Goal: Task Accomplishment & Management: Use online tool/utility

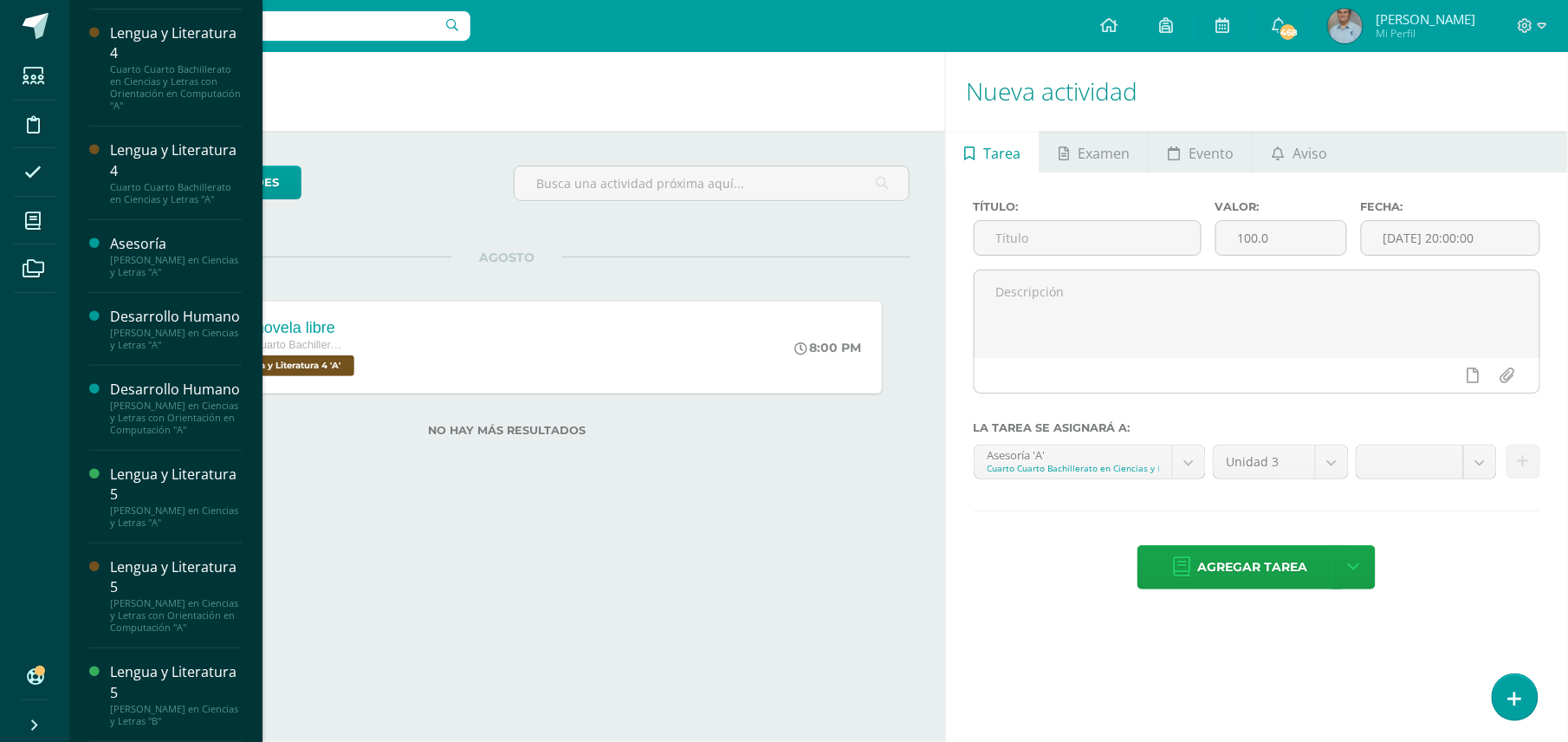
scroll to position [271, 0]
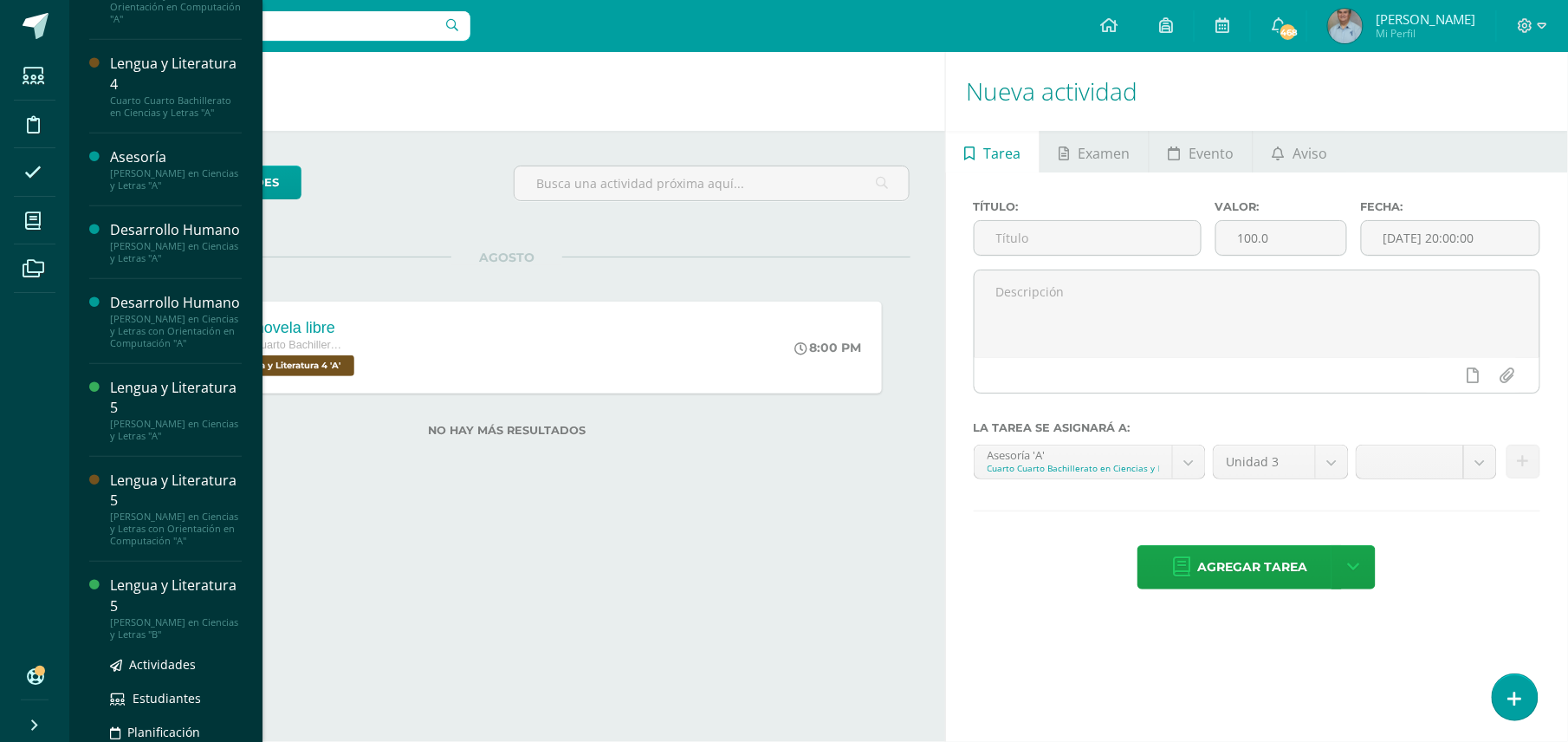
click at [157, 616] on div "Lengua y Literatura 5" at bounding box center [176, 595] width 132 height 40
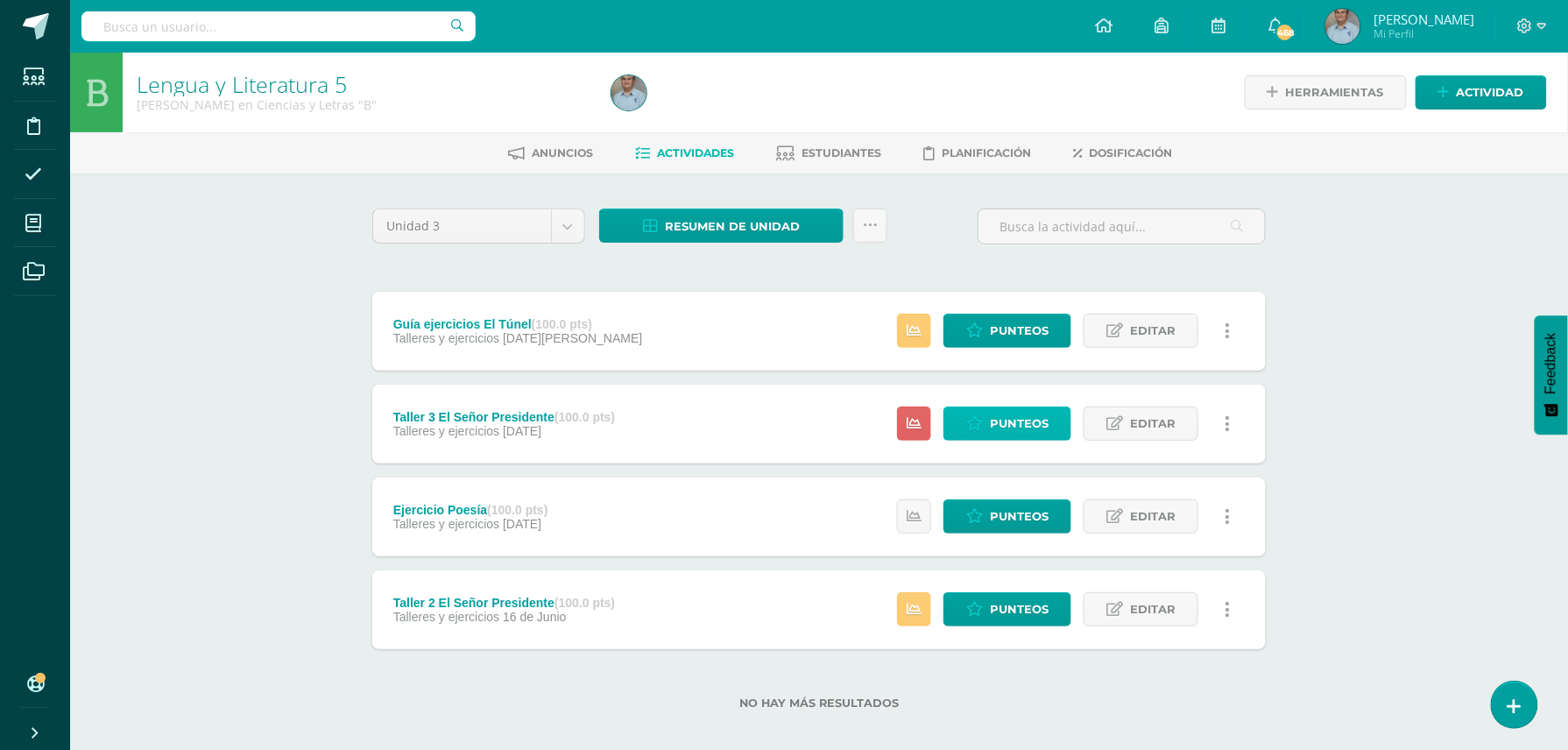
click at [1004, 422] on span "Punteos" at bounding box center [1020, 423] width 59 height 32
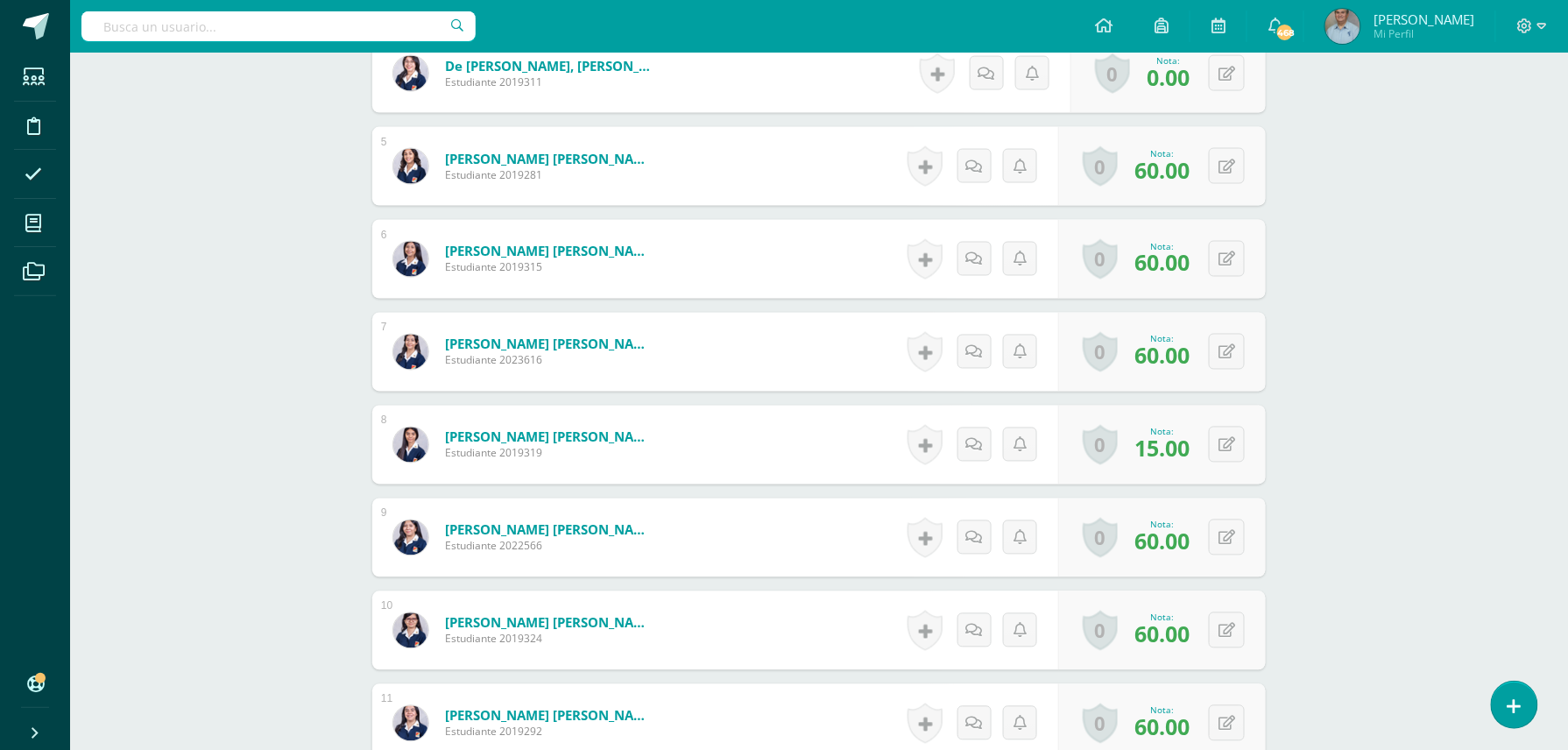
scroll to position [952, 0]
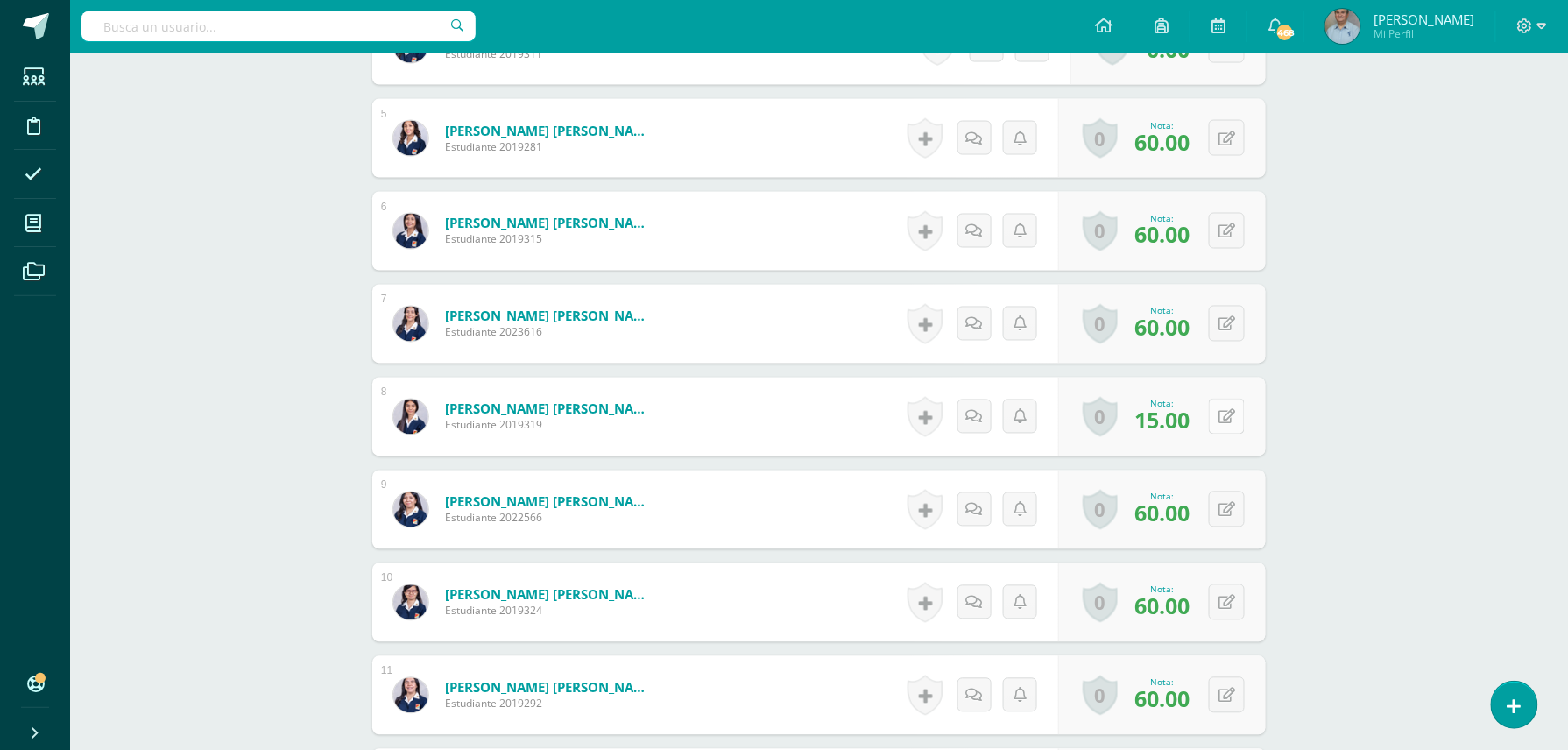
click at [1225, 421] on button at bounding box center [1227, 416] width 36 height 36
type input "60"
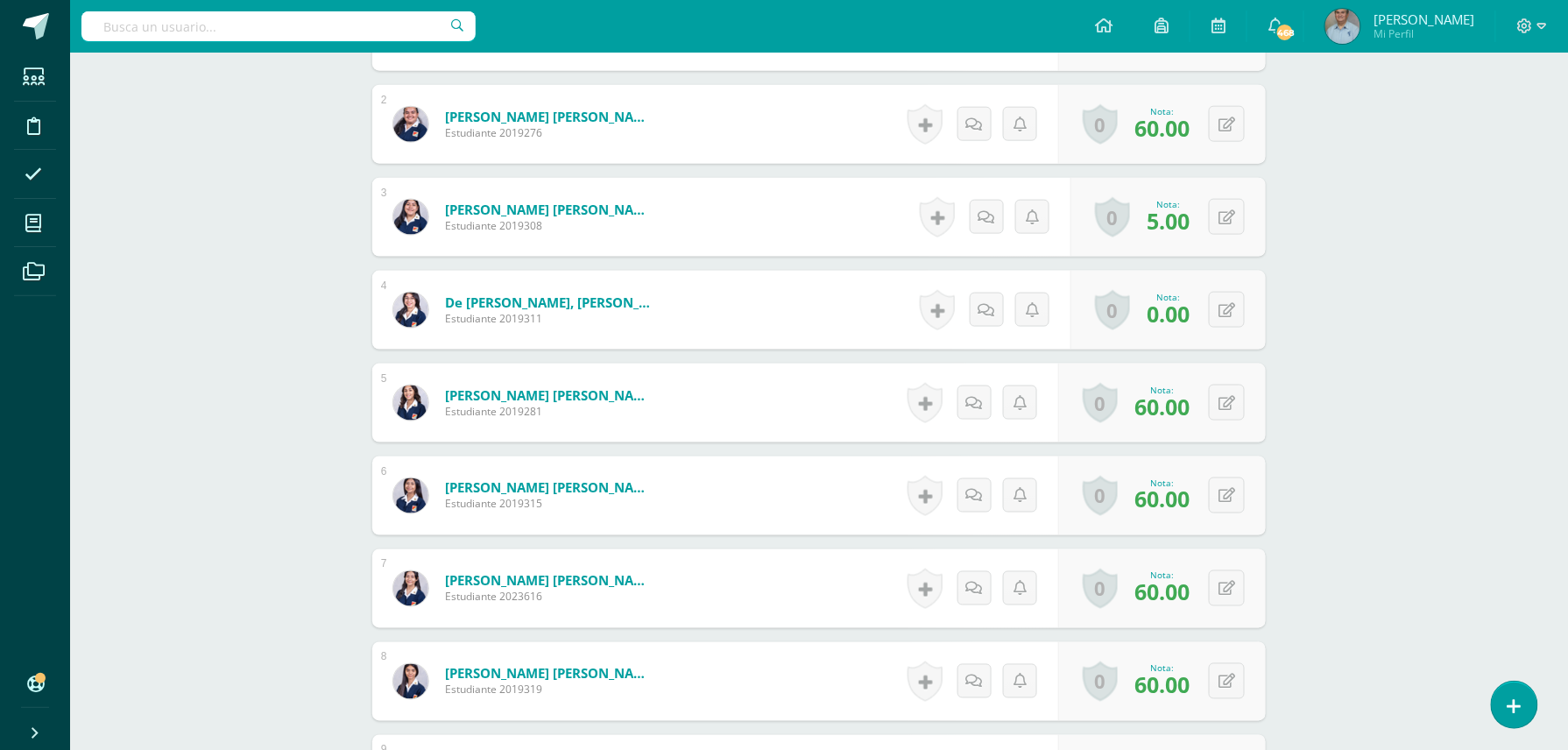
scroll to position [671, 0]
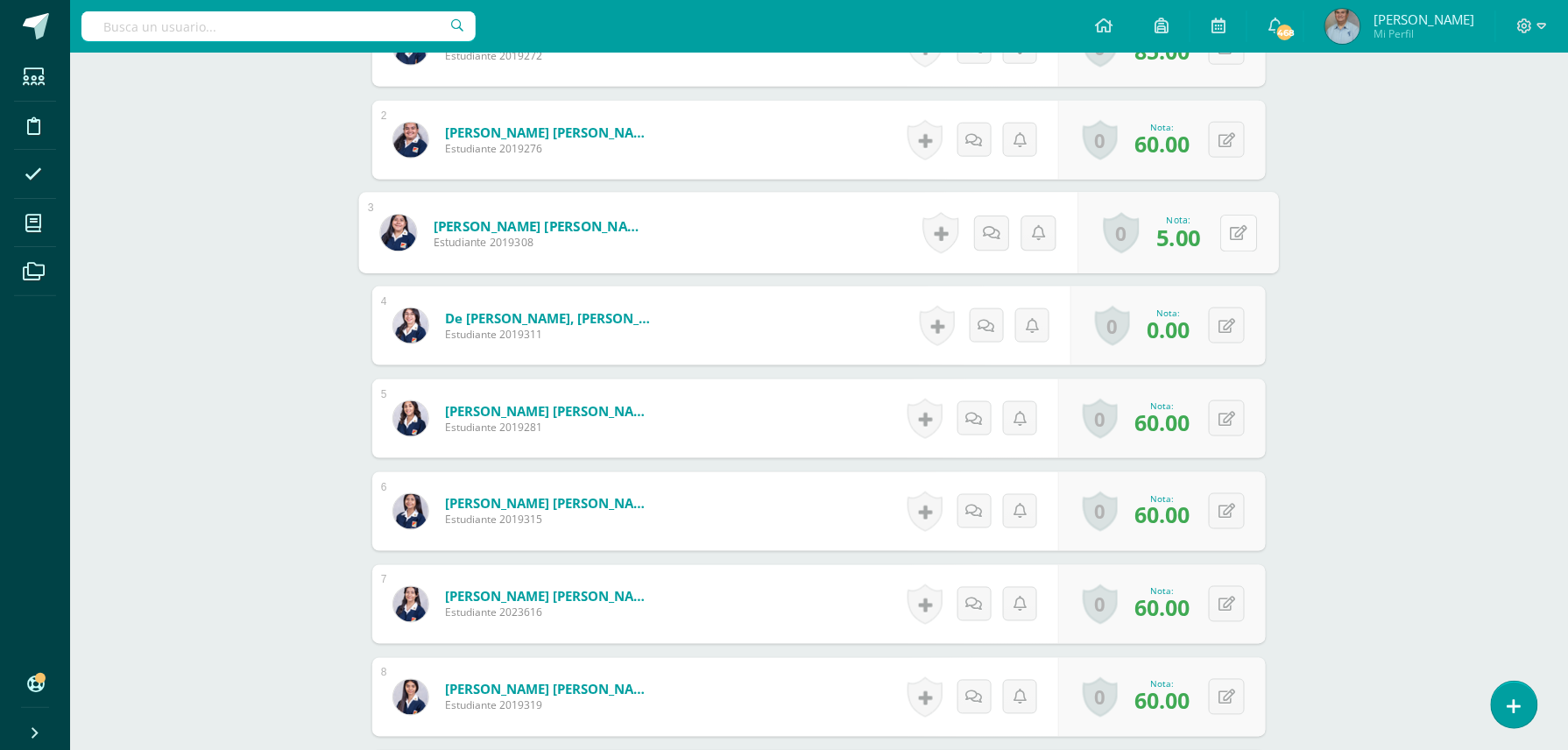
click at [1231, 231] on icon at bounding box center [1240, 232] width 18 height 15
type input "60"
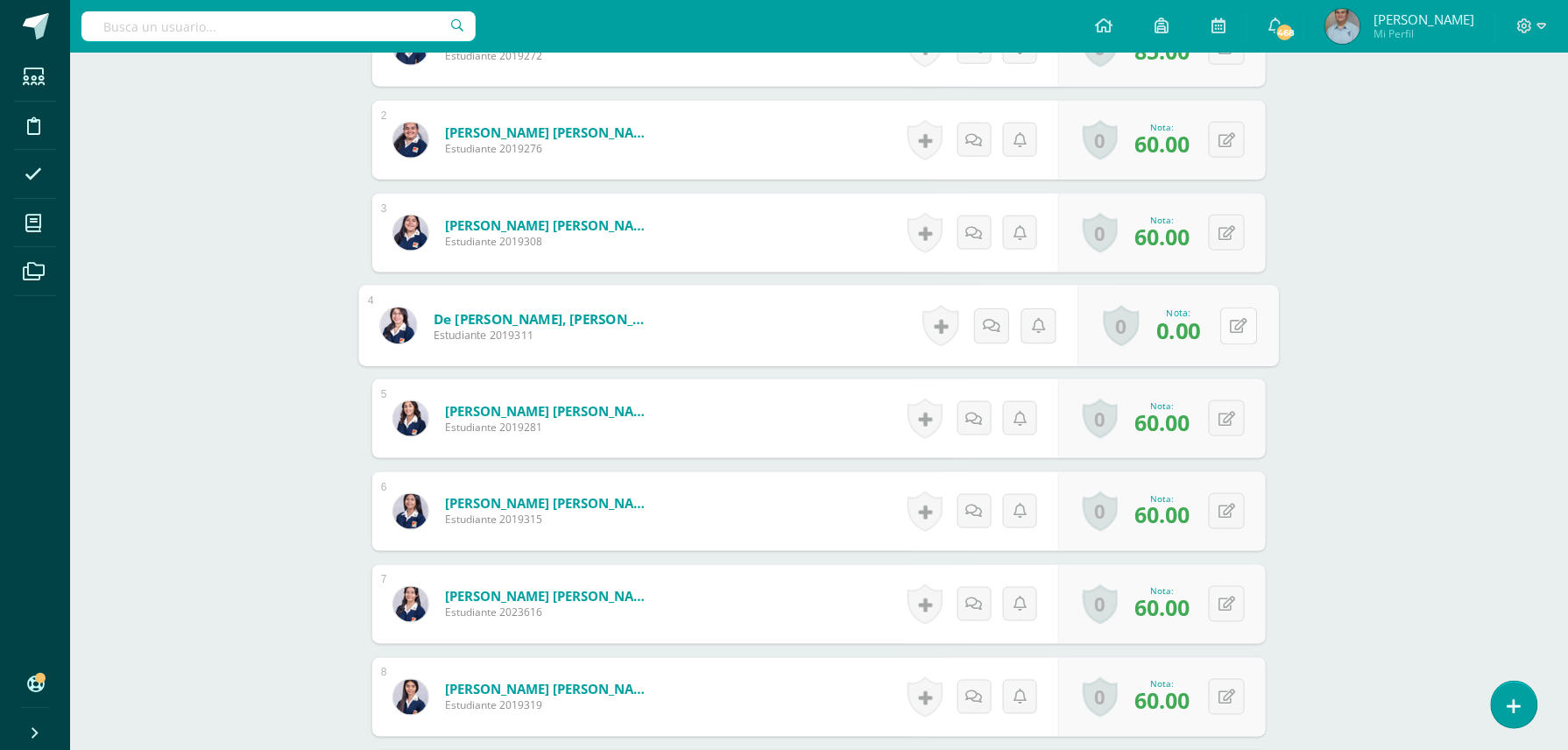
click at [1227, 334] on button at bounding box center [1239, 325] width 37 height 37
type input "6"
type input "55"
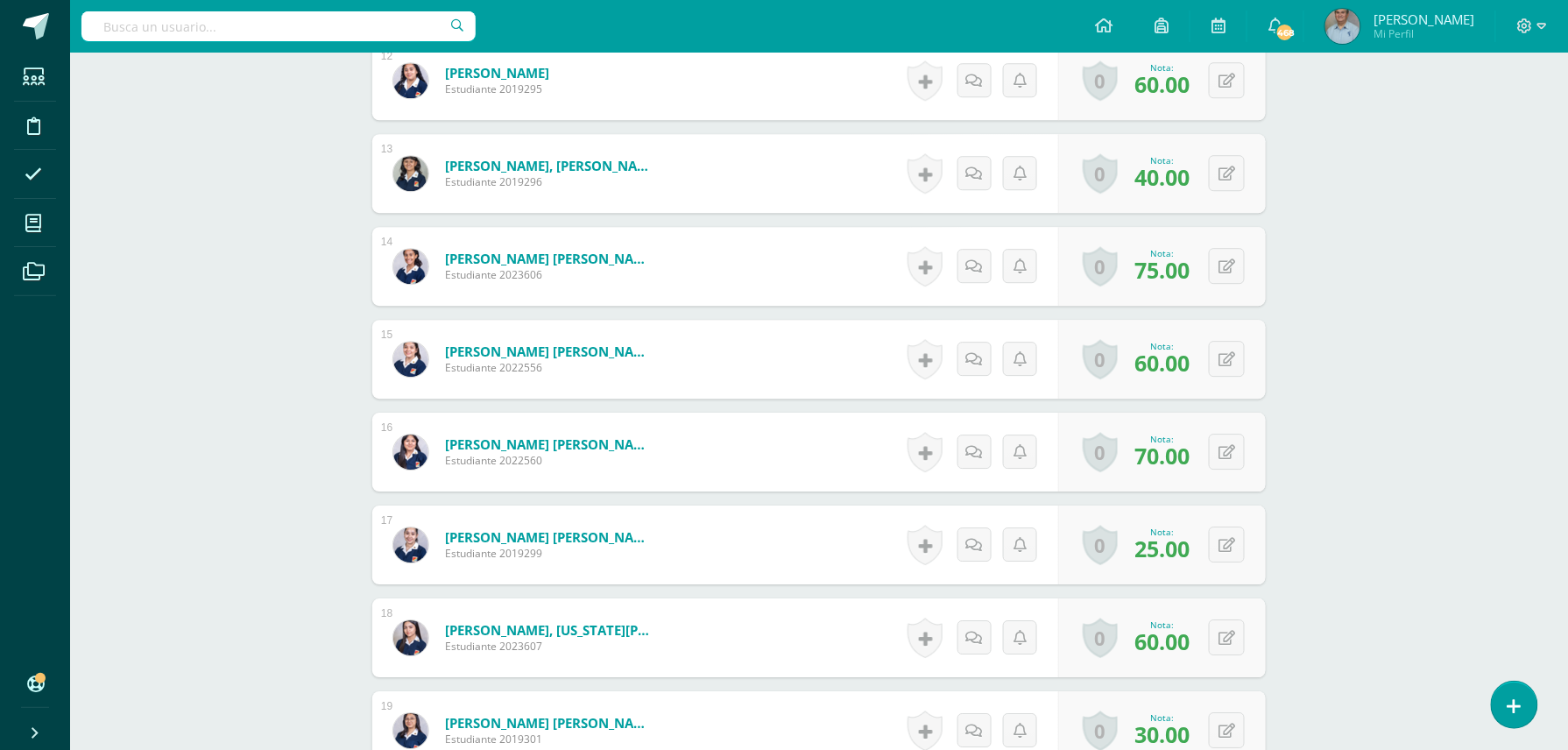
scroll to position [1700, 0]
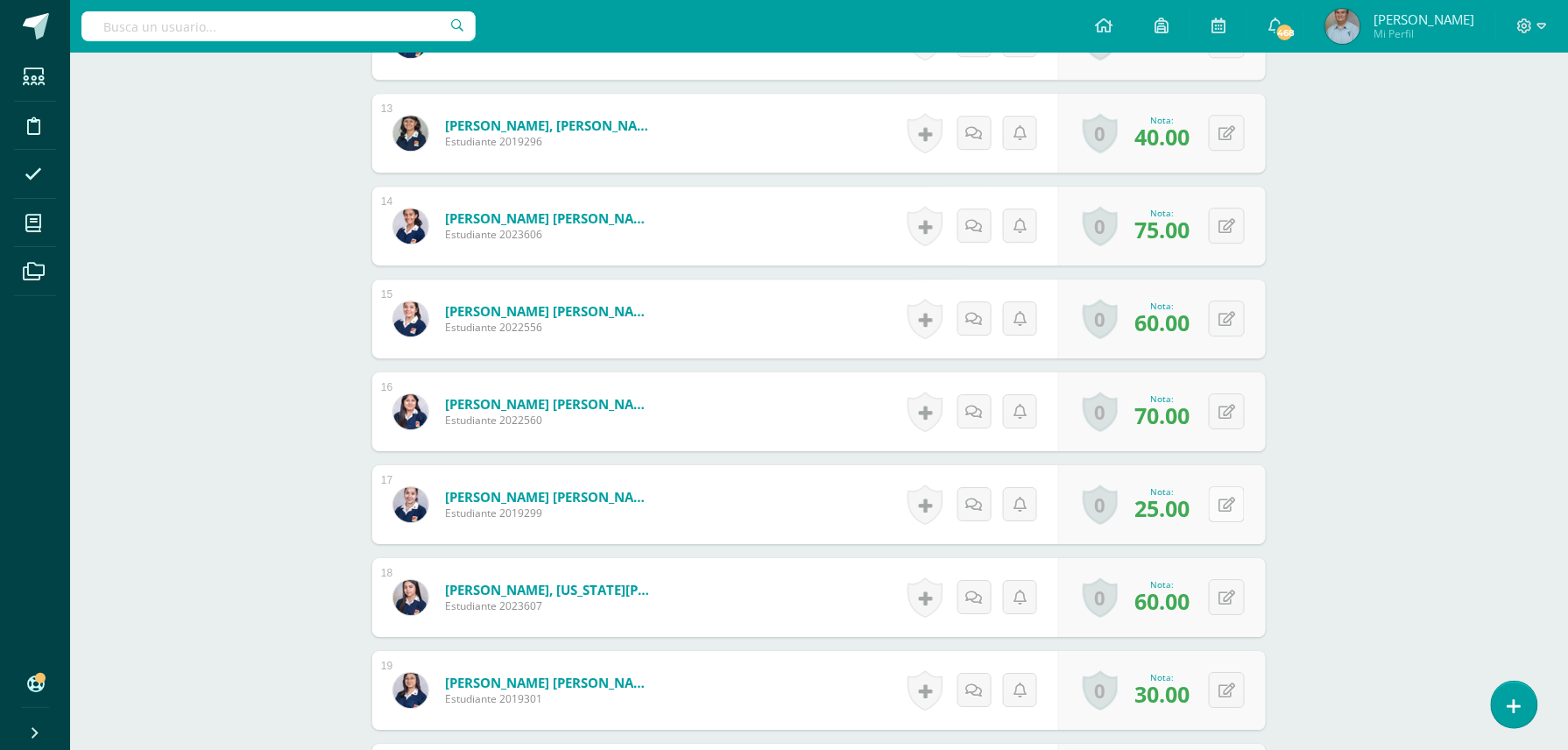
click at [1221, 509] on button at bounding box center [1227, 504] width 36 height 36
type input "60"
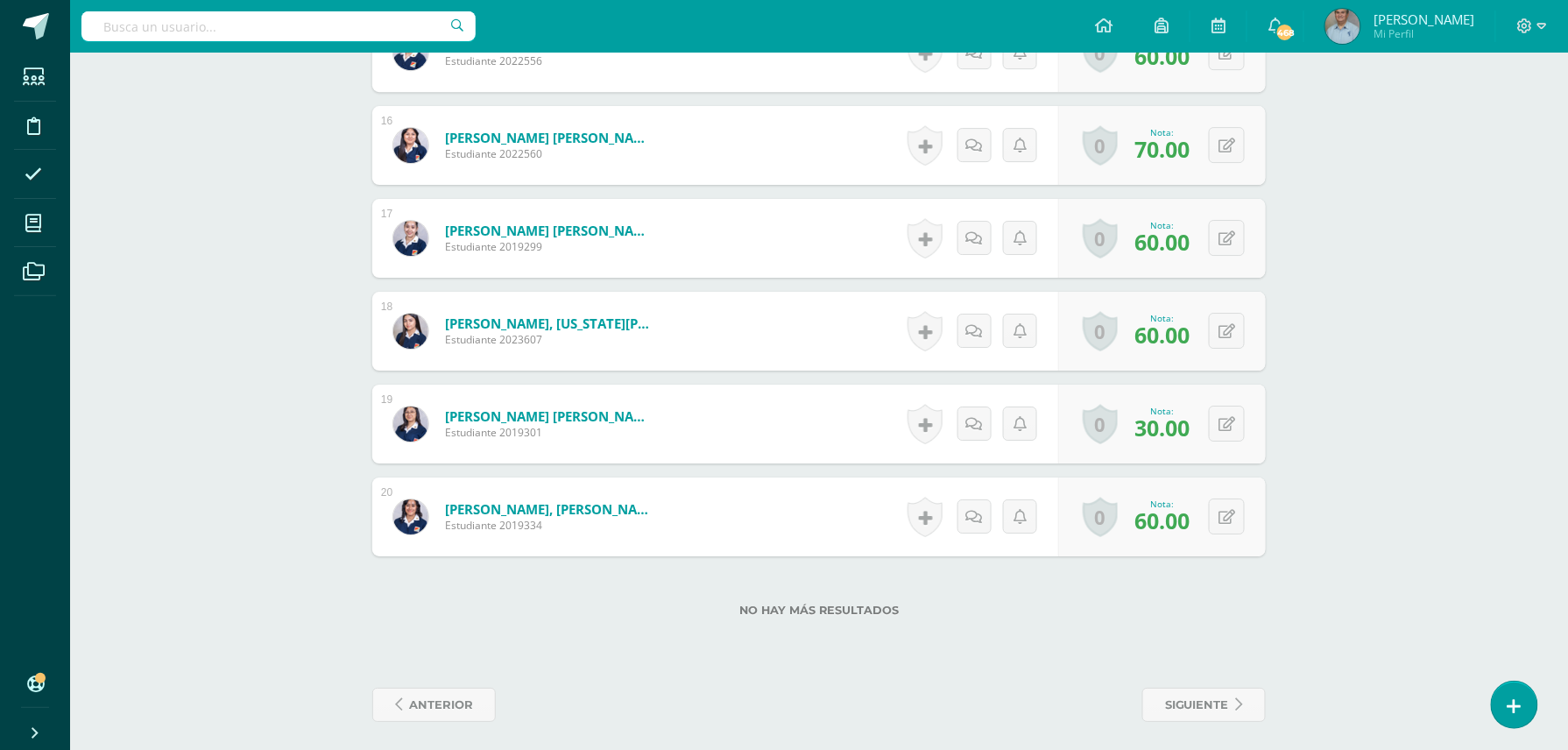
scroll to position [1973, 0]
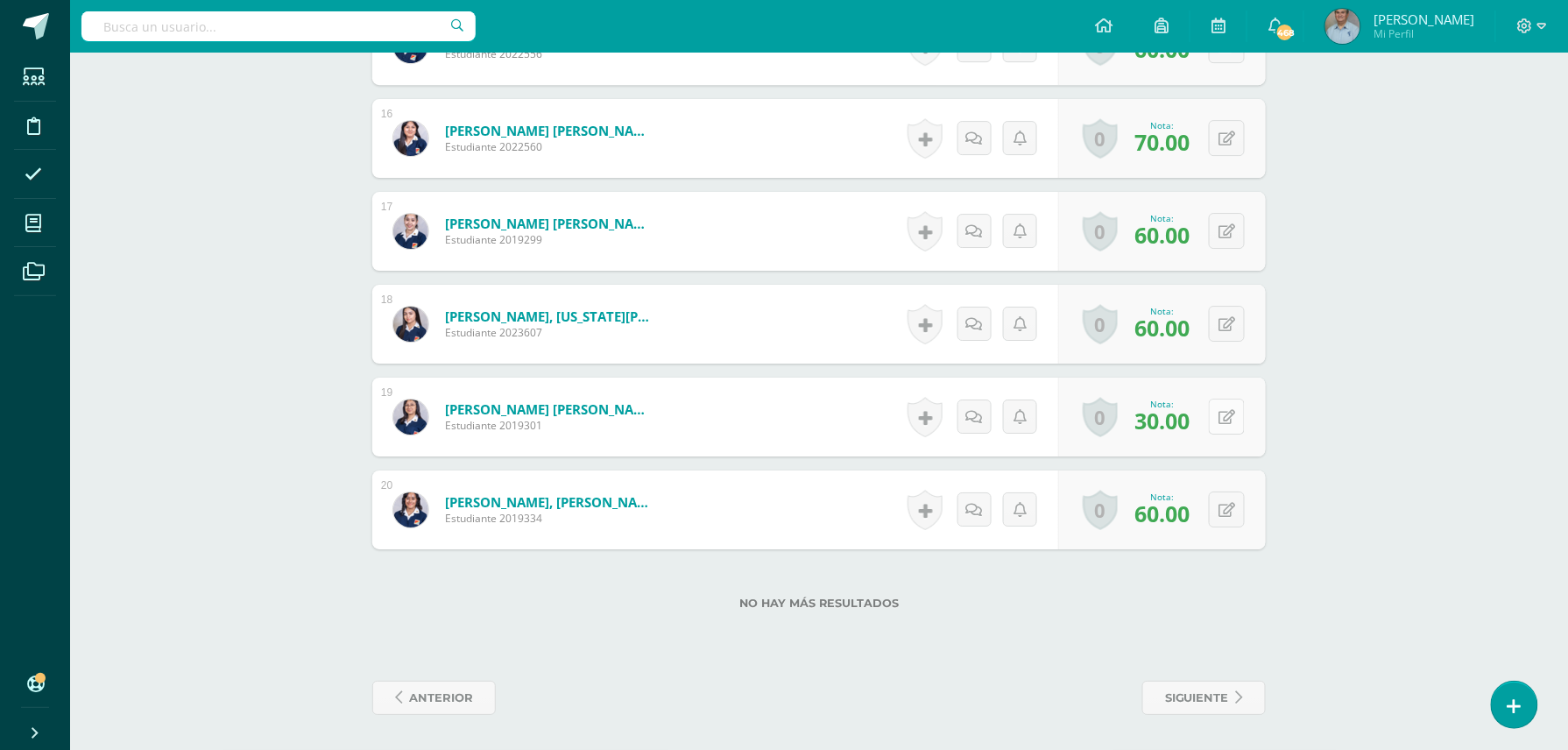
click at [1232, 424] on icon at bounding box center [1227, 417] width 17 height 15
type input "60"
